Goal: Use online tool/utility: Utilize a website feature to perform a specific function

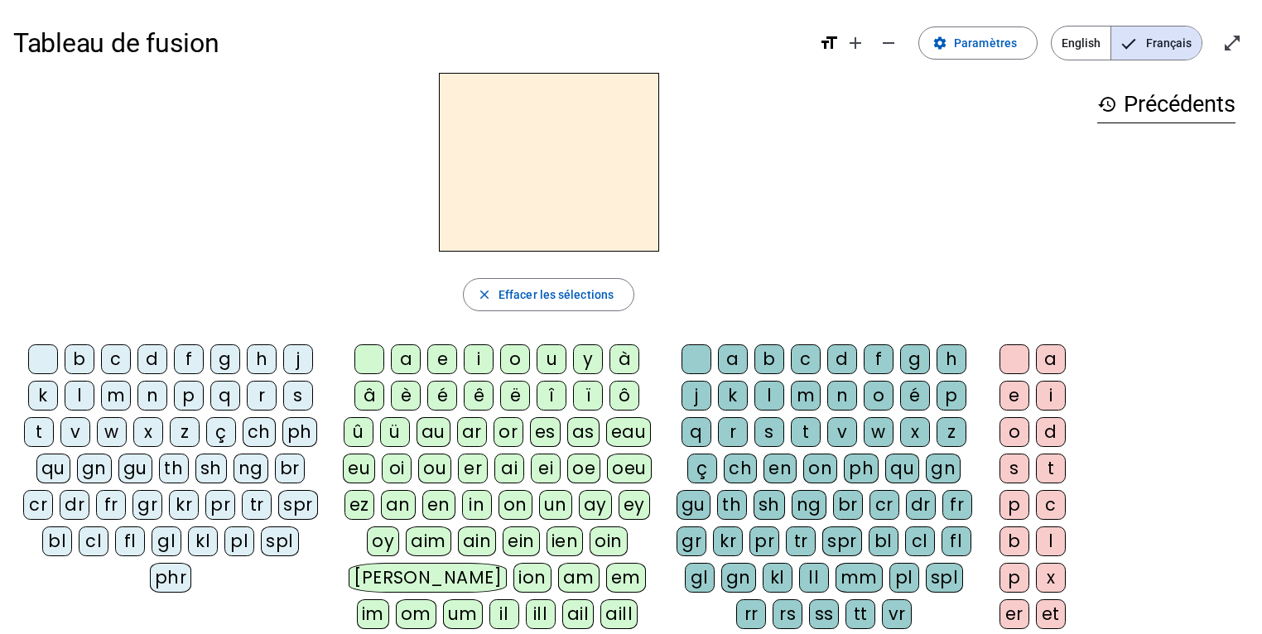
click at [80, 401] on div "l" at bounding box center [80, 396] width 30 height 30
click at [414, 356] on div "a" at bounding box center [406, 360] width 30 height 30
click at [809, 355] on div "c" at bounding box center [806, 360] width 30 height 30
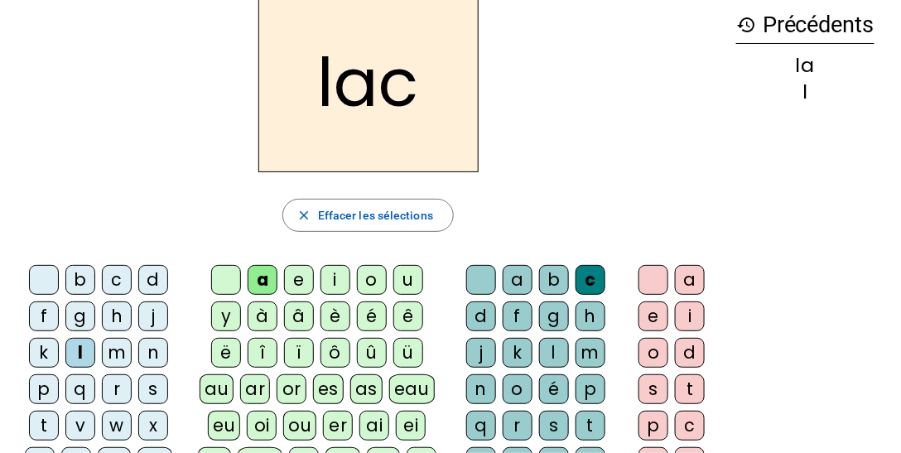
scroll to position [93, 0]
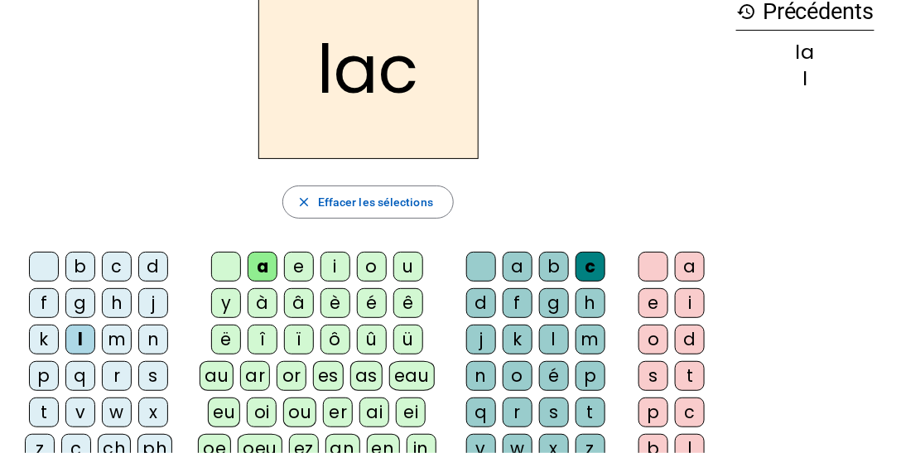
click at [43, 412] on div "t" at bounding box center [44, 413] width 30 height 30
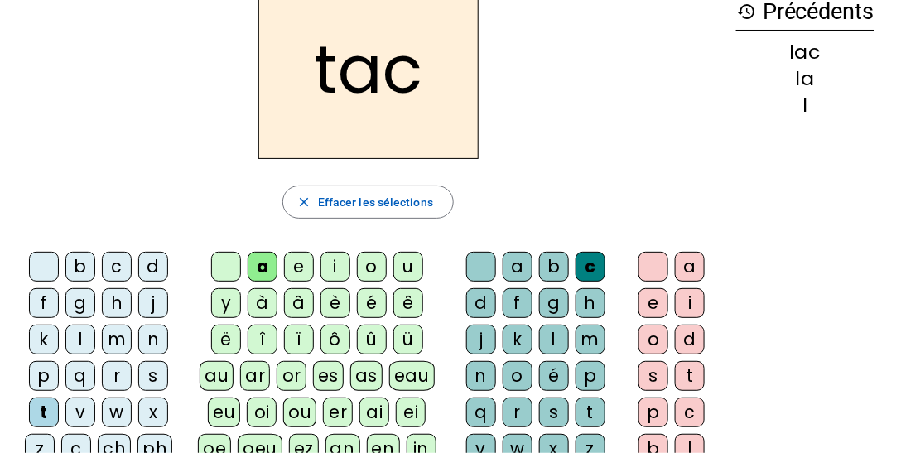
scroll to position [61, 0]
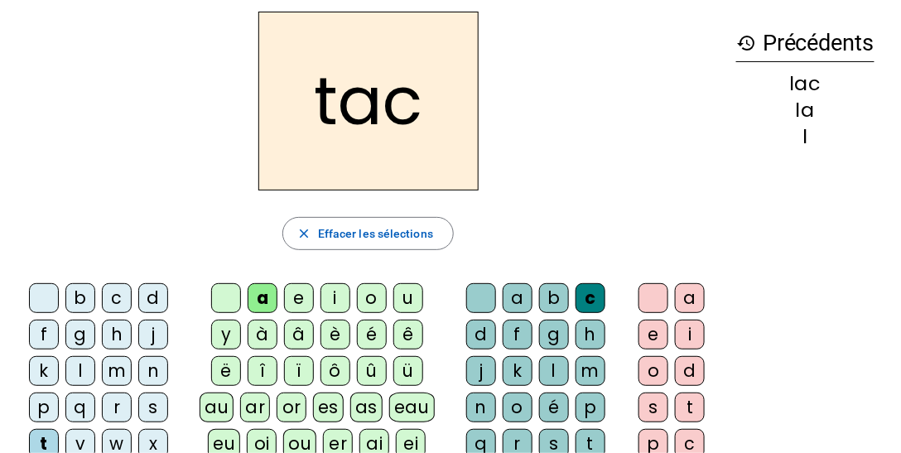
click at [475, 295] on div at bounding box center [481, 298] width 30 height 30
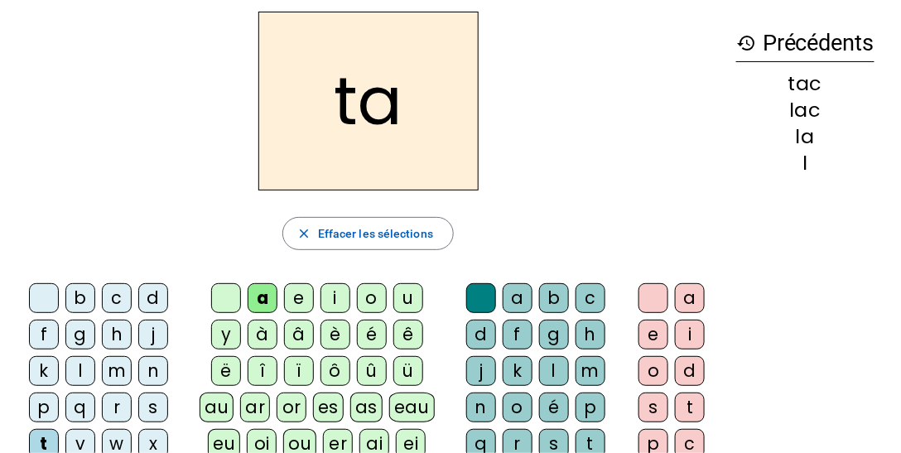
click at [303, 291] on div "e" at bounding box center [299, 298] width 30 height 30
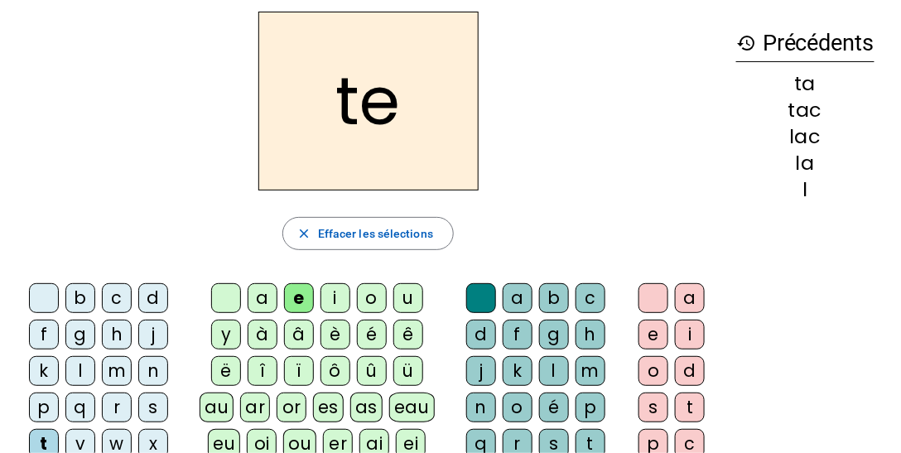
click at [403, 295] on div "u" at bounding box center [408, 298] width 30 height 30
click at [157, 293] on div "d" at bounding box center [153, 298] width 30 height 30
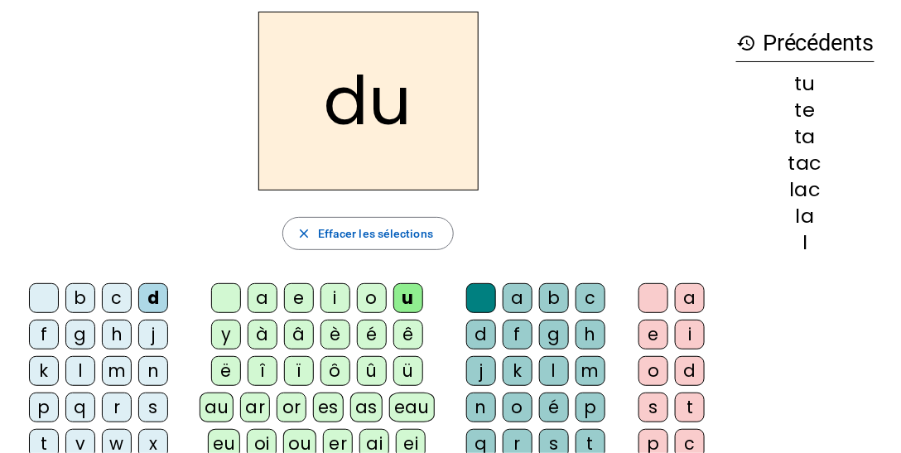
click at [588, 294] on div "c" at bounding box center [591, 298] width 30 height 30
